Goal: Task Accomplishment & Management: Manage account settings

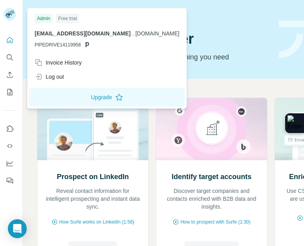
click at [80, 75] on div "Log out" at bounding box center [107, 77] width 154 height 14
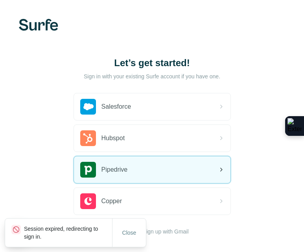
click at [135, 171] on div "Pipedrive" at bounding box center [152, 169] width 157 height 27
